Goal: Task Accomplishment & Management: Manage account settings

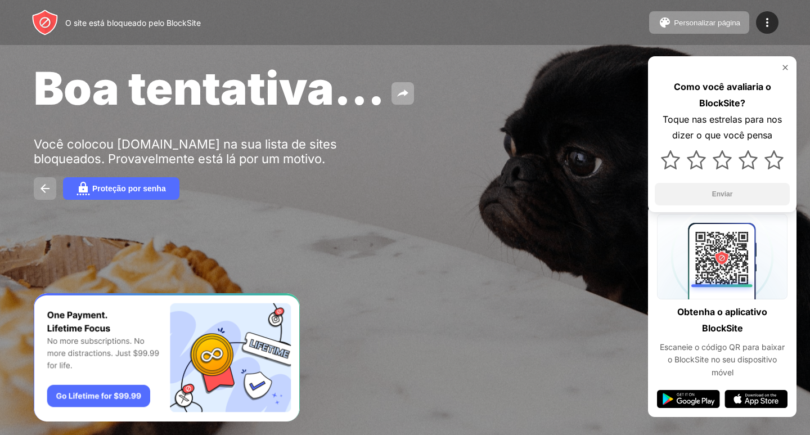
click at [39, 187] on img at bounding box center [44, 188] width 13 height 13
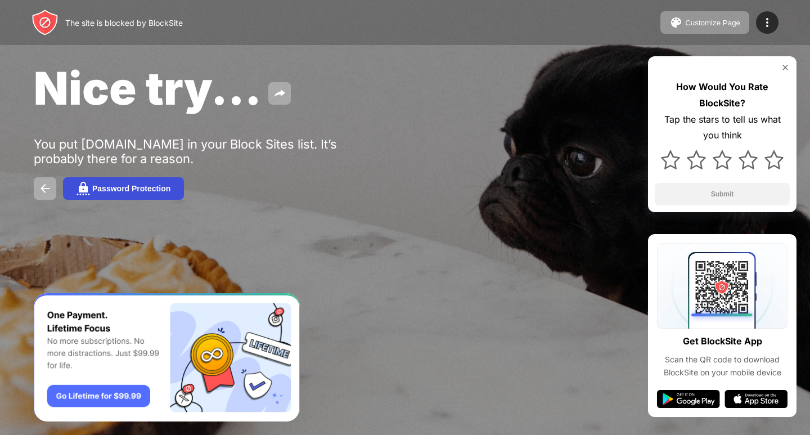
click at [122, 183] on button "Password Protection" at bounding box center [123, 188] width 121 height 22
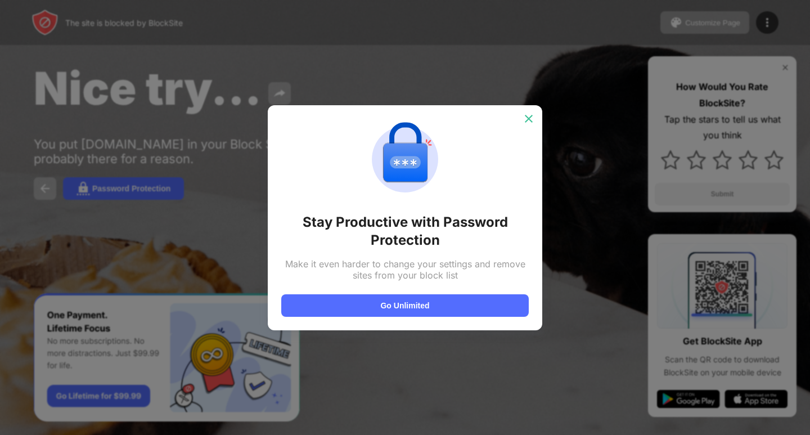
click at [532, 112] on div at bounding box center [529, 119] width 18 height 18
